Goal: Information Seeking & Learning: Learn about a topic

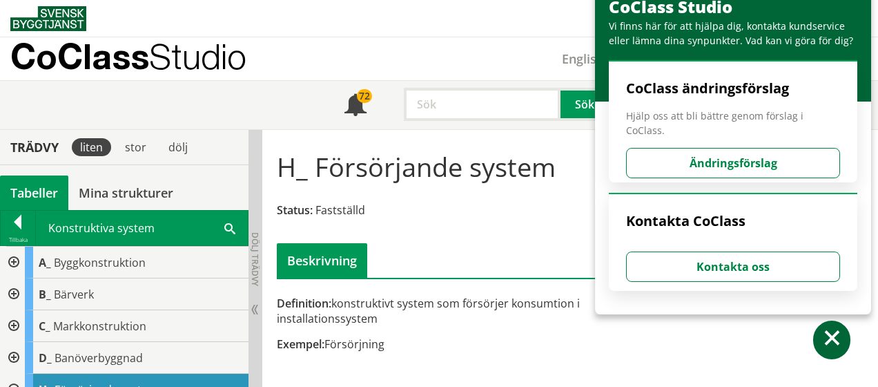
scroll to position [1332, 0]
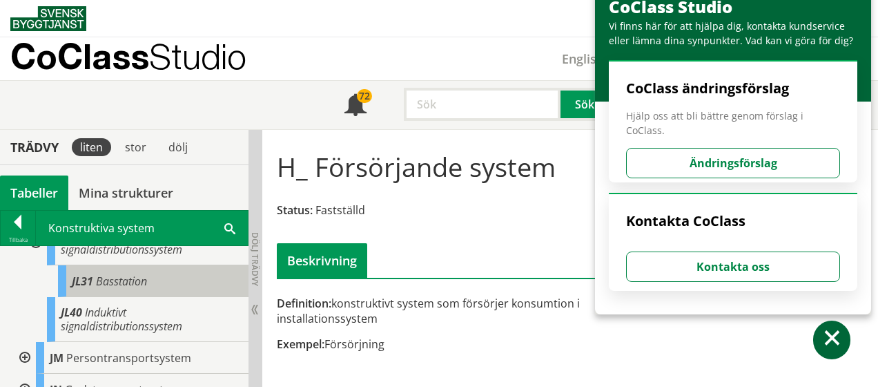
click at [108, 280] on span "Basstation" at bounding box center [121, 280] width 51 height 15
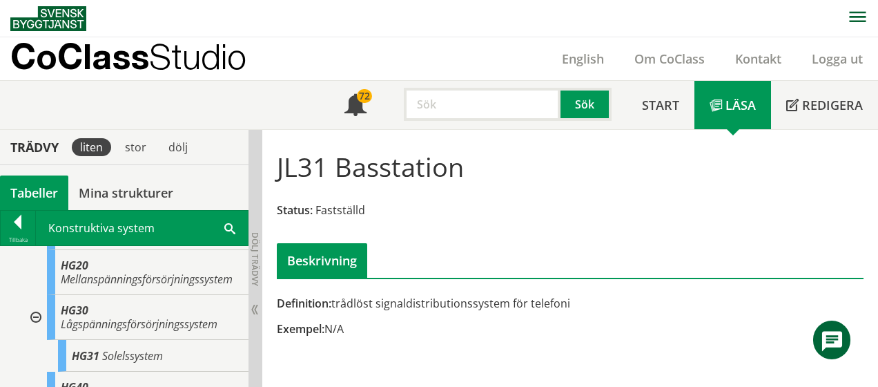
scroll to position [436, 0]
click at [108, 280] on span "Mellanspänningsförsörjningssystem" at bounding box center [147, 278] width 172 height 15
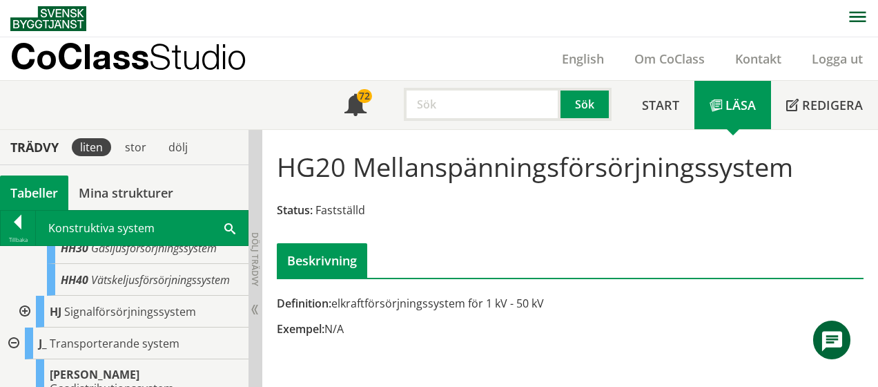
scroll to position [729, 0]
click at [26, 313] on div at bounding box center [23, 311] width 25 height 32
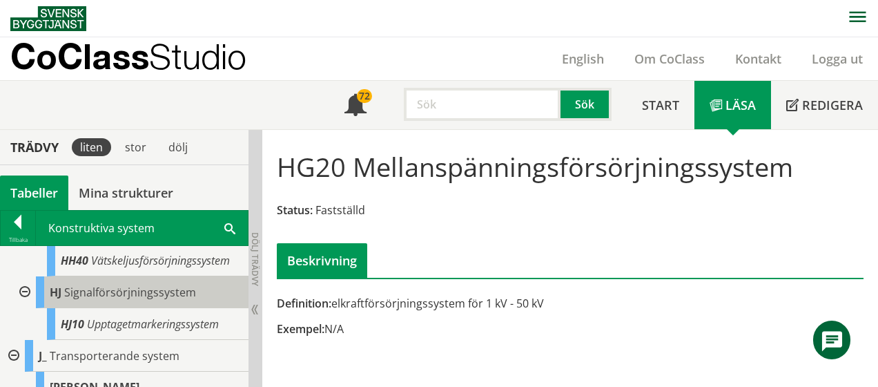
scroll to position [747, 0]
click at [186, 291] on div "HJ Signalförsörjningssystem" at bounding box center [142, 292] width 213 height 32
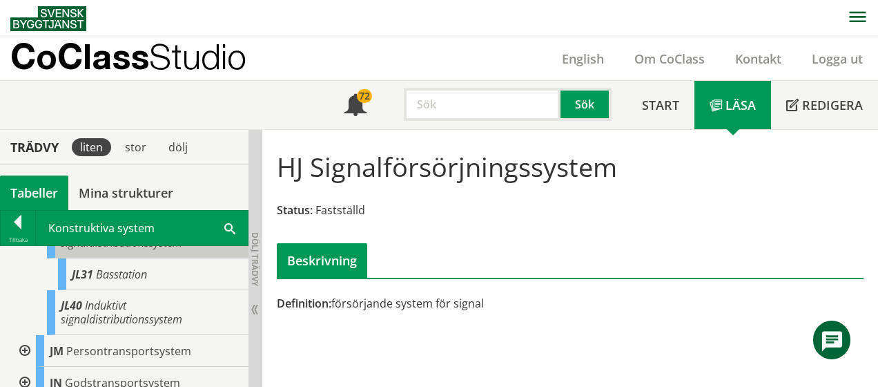
scroll to position [1370, 0]
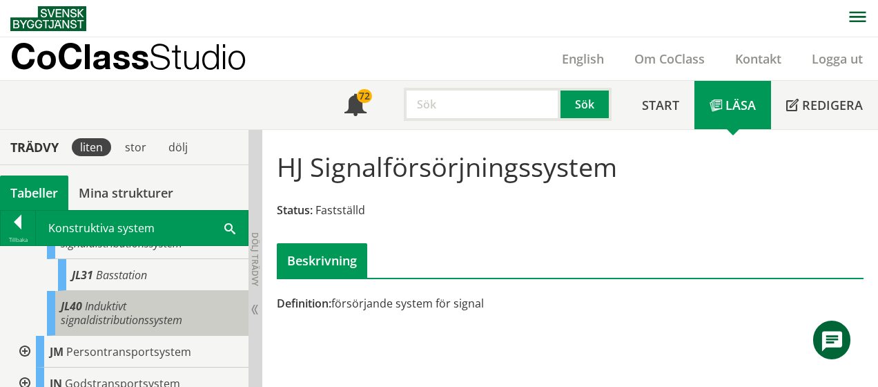
click at [105, 302] on span "Induktivt signaldistributionssystem" at bounding box center [121, 312] width 121 height 29
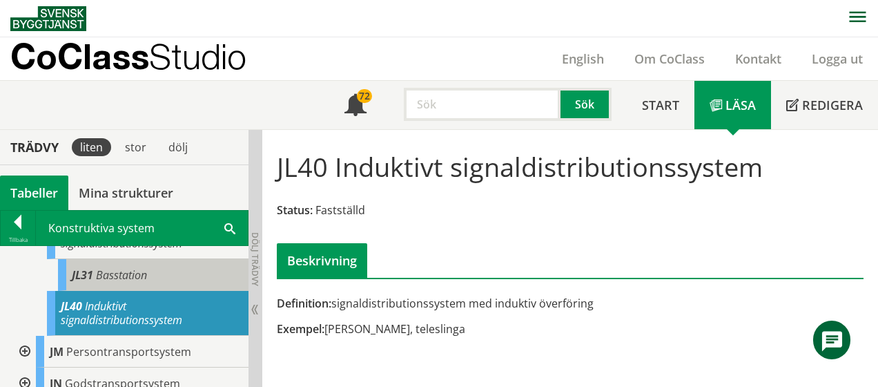
click at [124, 277] on span "Basstation" at bounding box center [121, 274] width 51 height 15
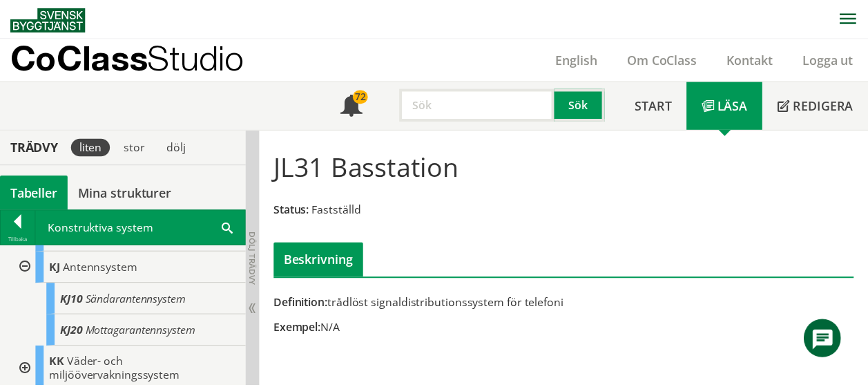
scroll to position [1835, 0]
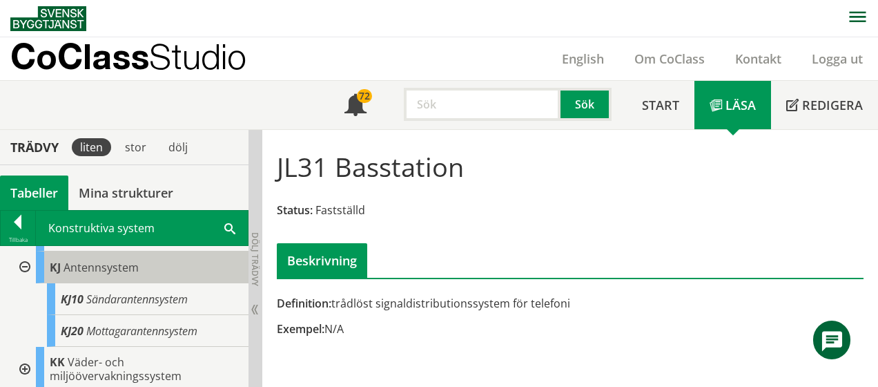
click at [119, 275] on span "Antennsystem" at bounding box center [100, 267] width 75 height 15
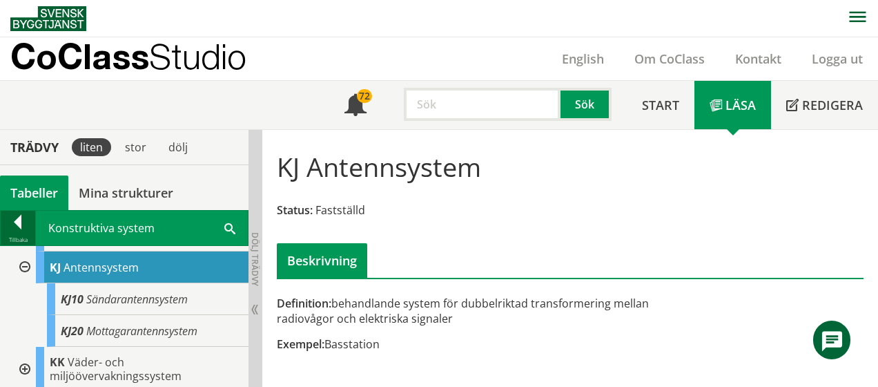
click at [23, 219] on div at bounding box center [18, 224] width 35 height 19
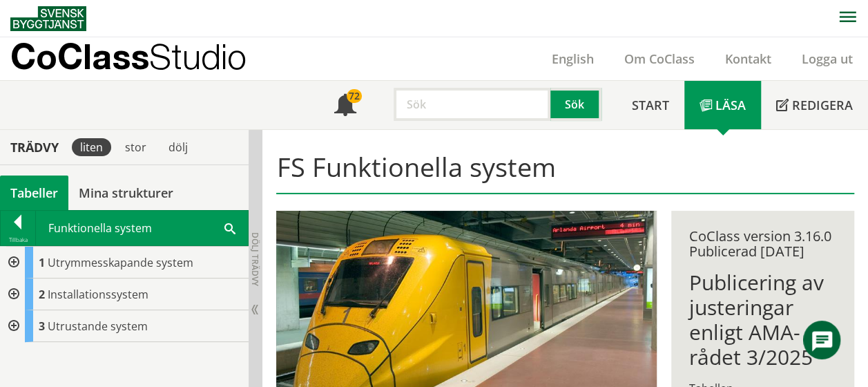
click at [14, 291] on div at bounding box center [12, 294] width 25 height 32
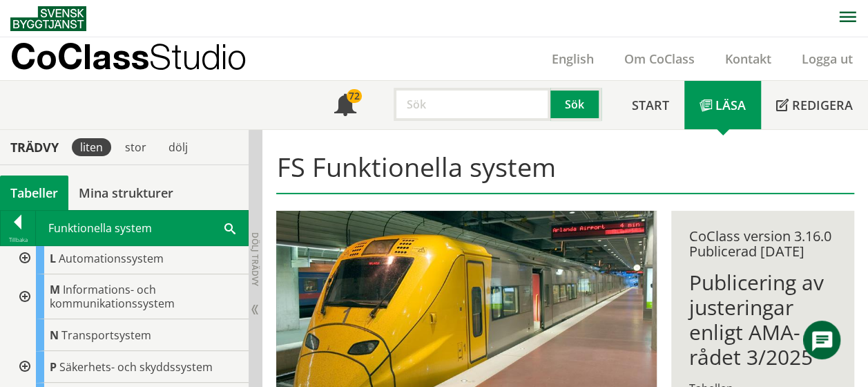
scroll to position [257, 0]
click at [29, 291] on div at bounding box center [23, 297] width 25 height 45
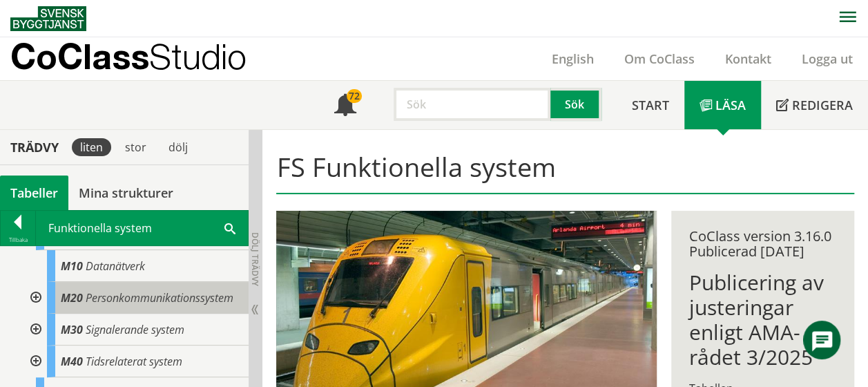
scroll to position [326, 0]
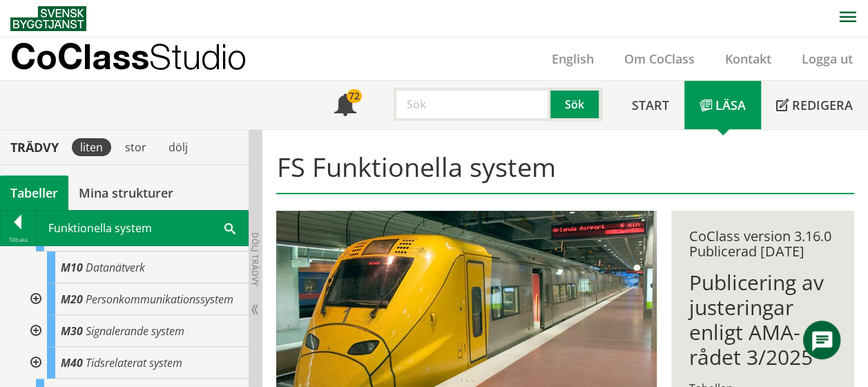
click at [37, 340] on div at bounding box center [34, 331] width 25 height 32
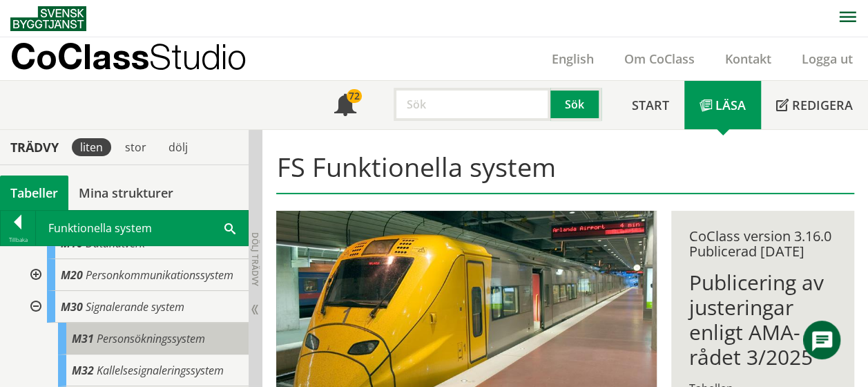
scroll to position [351, 0]
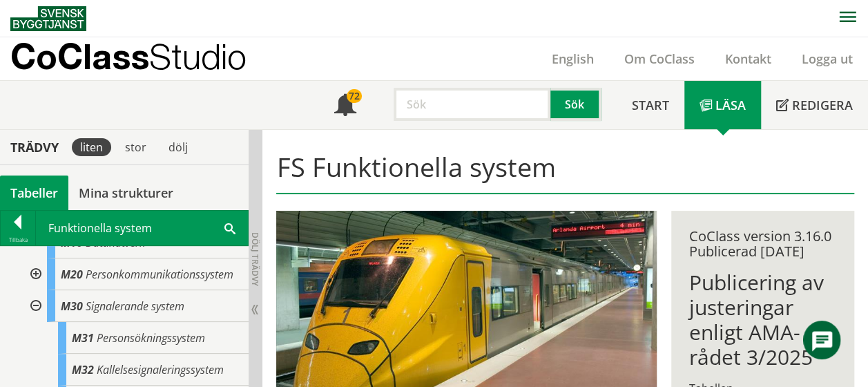
click at [37, 275] on div at bounding box center [34, 274] width 25 height 32
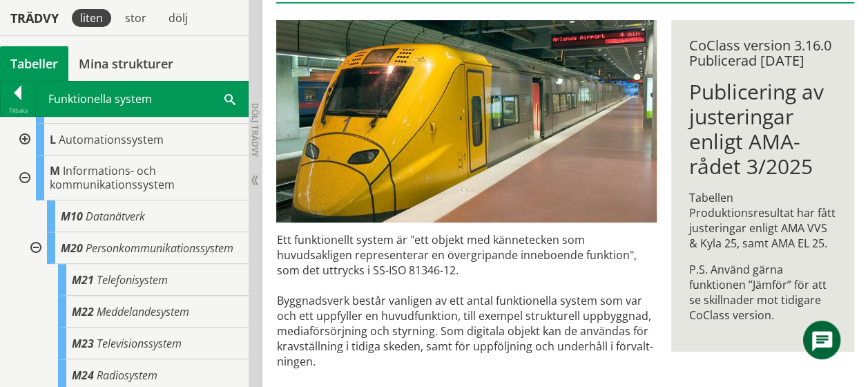
scroll to position [249, 0]
